Goal: Transaction & Acquisition: Purchase product/service

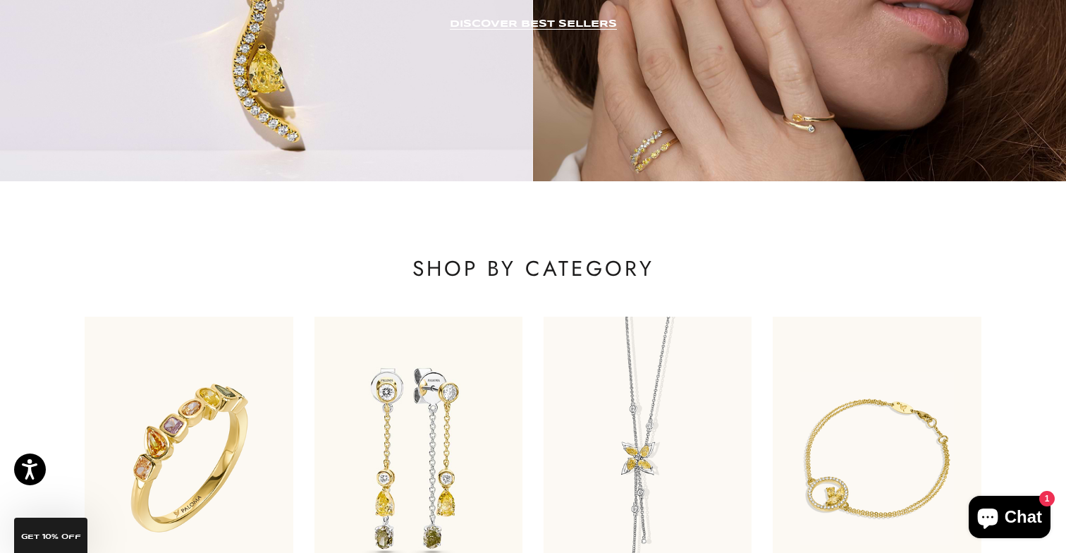
scroll to position [529, 0]
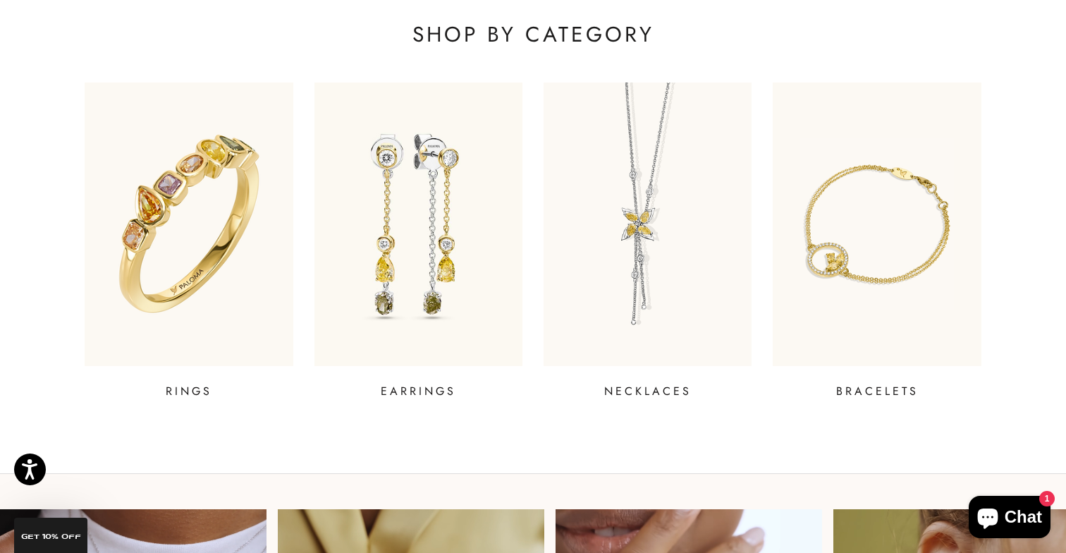
click at [252, 273] on img at bounding box center [189, 224] width 250 height 340
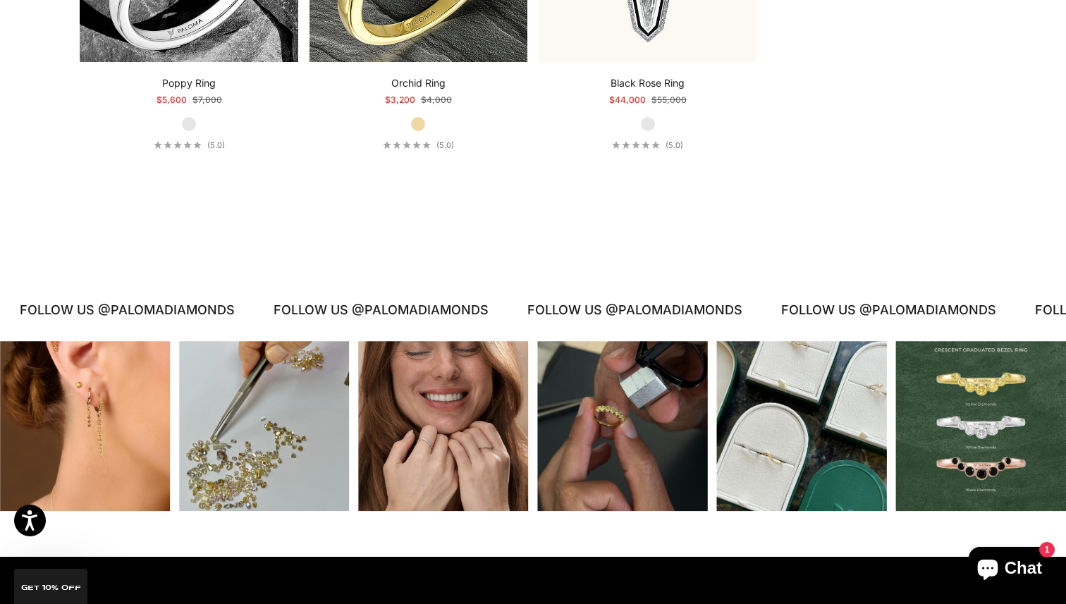
scroll to position [6690, 0]
